Goal: Transaction & Acquisition: Purchase product/service

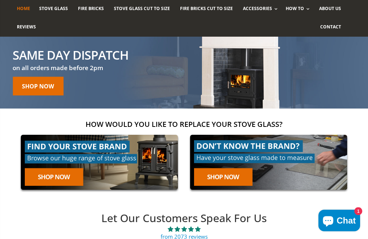
scroll to position [36, 0]
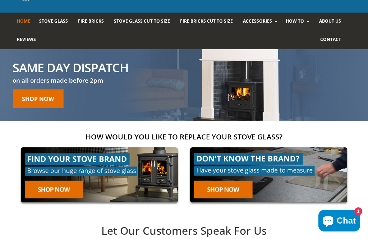
click at [338, 19] on span "About us" at bounding box center [330, 21] width 22 height 6
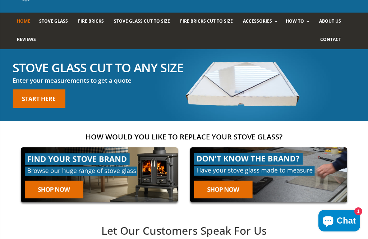
click at [269, 41] on link "Rope Kits" at bounding box center [284, 41] width 73 height 12
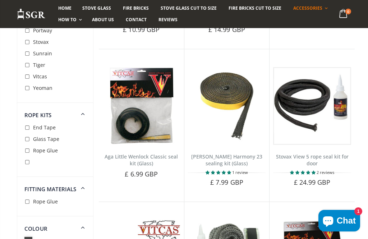
scroll to position [848, 0]
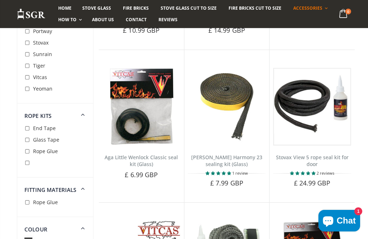
click at [133, 146] on div "Aga Little Wenlock Classic seal kit (Glass) No reviews This rope kit can be use…" at bounding box center [141, 170] width 85 height 49
click at [137, 154] on link "Aga Little Wenlock Classic seal kit (Glass)" at bounding box center [141, 161] width 73 height 14
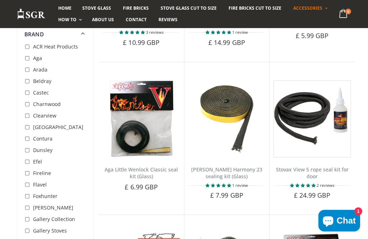
scroll to position [834, 0]
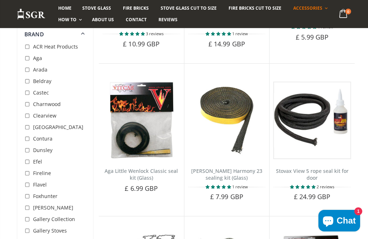
click at [31, 58] on input "checkbox" at bounding box center [27, 58] width 7 height 7
checkbox input "true"
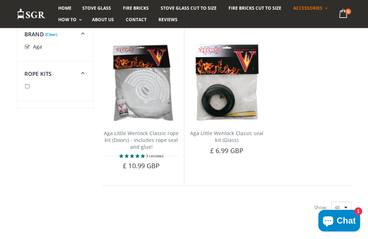
scroll to position [88, 0]
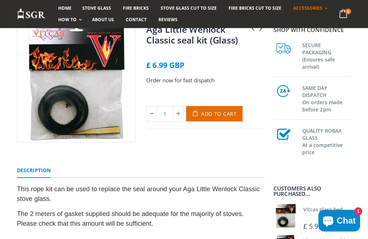
click at [346, 88] on h3 "SAME DAY DISPATCH On orders made before 2pm" at bounding box center [326, 98] width 49 height 30
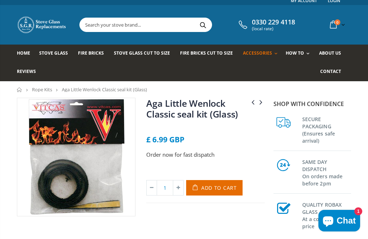
scroll to position [16, 0]
